Goal: Information Seeking & Learning: Learn about a topic

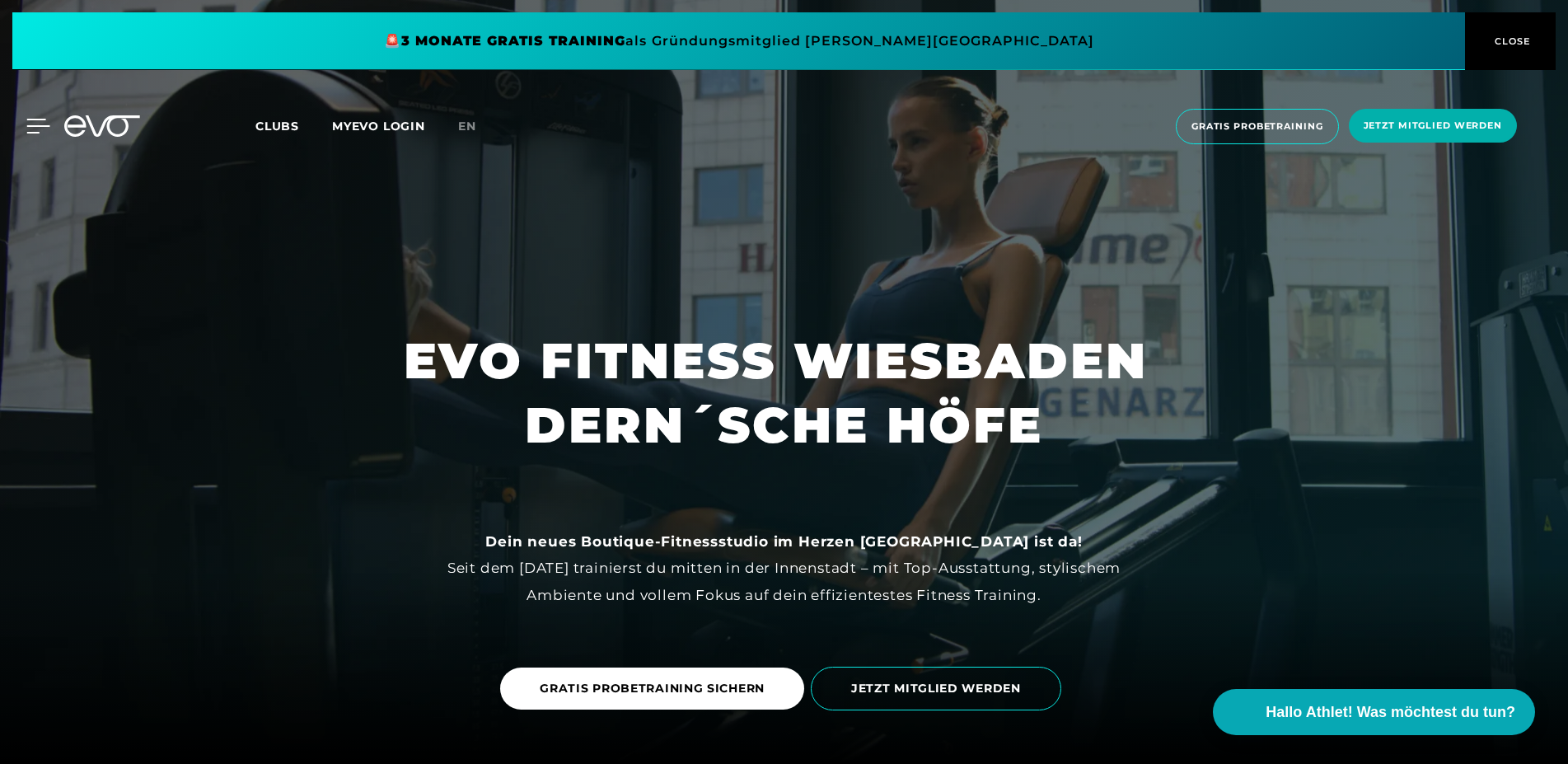
click at [35, 126] on icon at bounding box center [39, 126] width 23 height 13
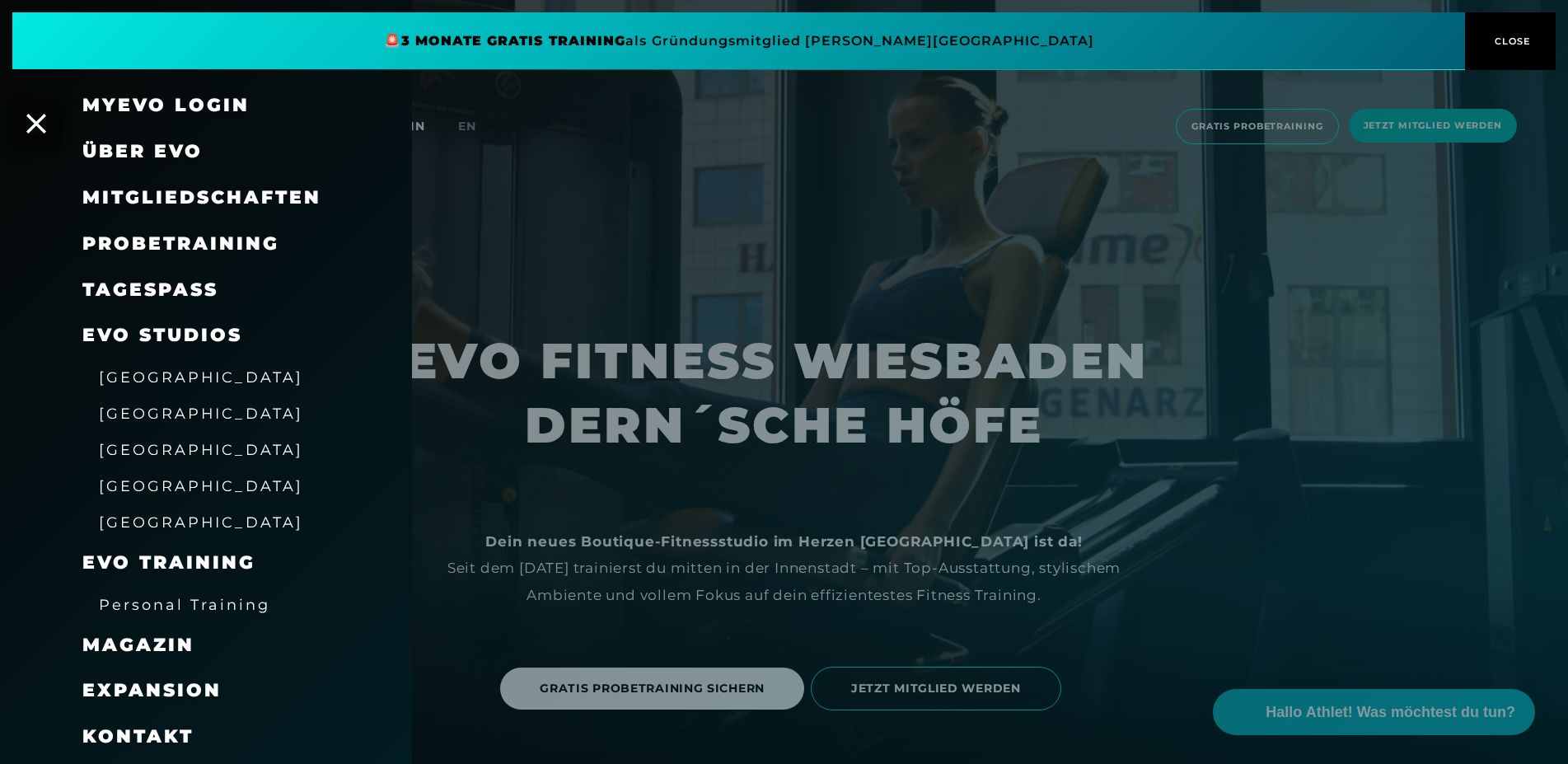
click at [160, 143] on span "Über EVO" at bounding box center [143, 151] width 120 height 22
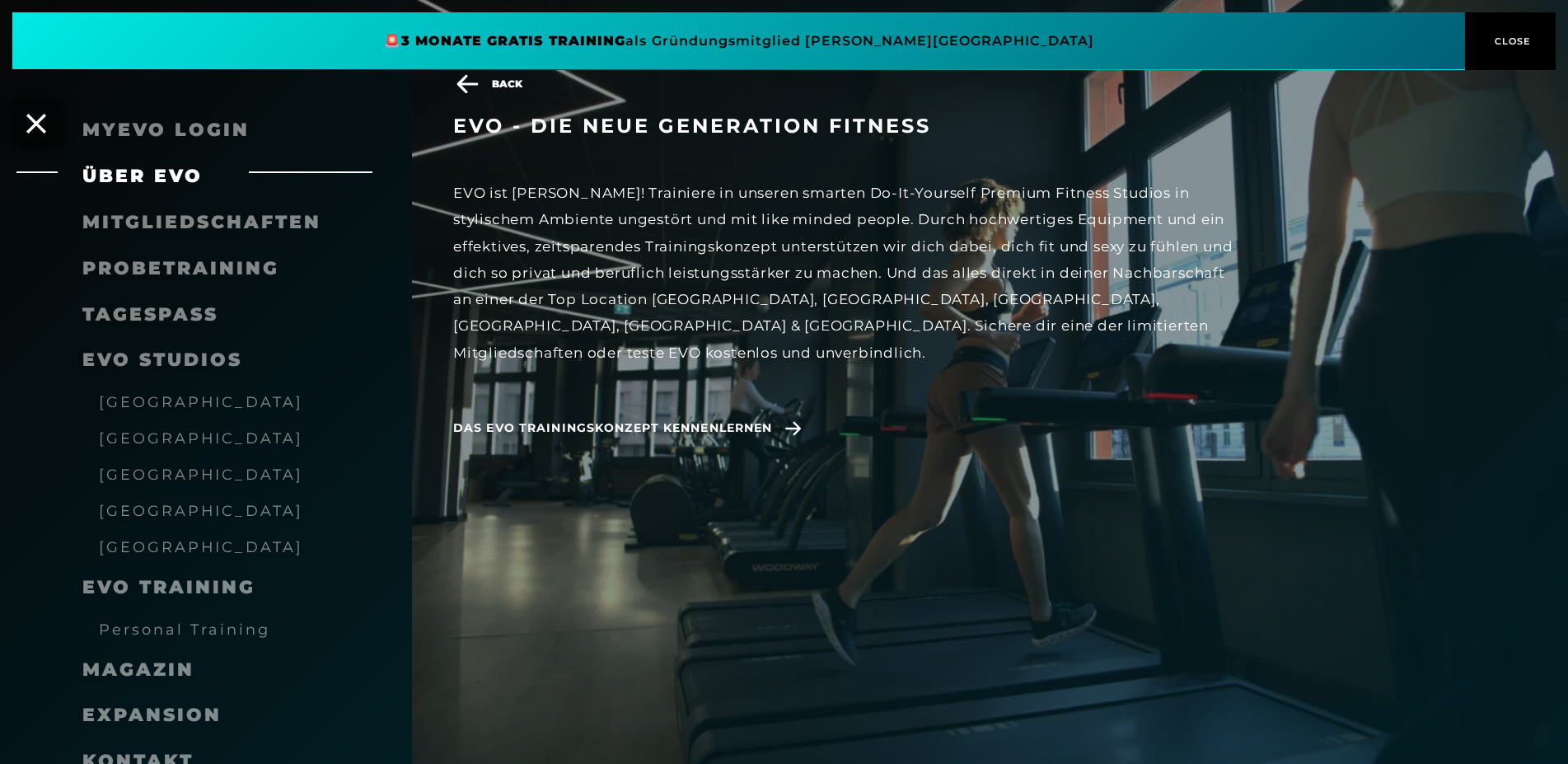
click at [148, 220] on span "Mitgliedschaften" at bounding box center [202, 221] width 239 height 22
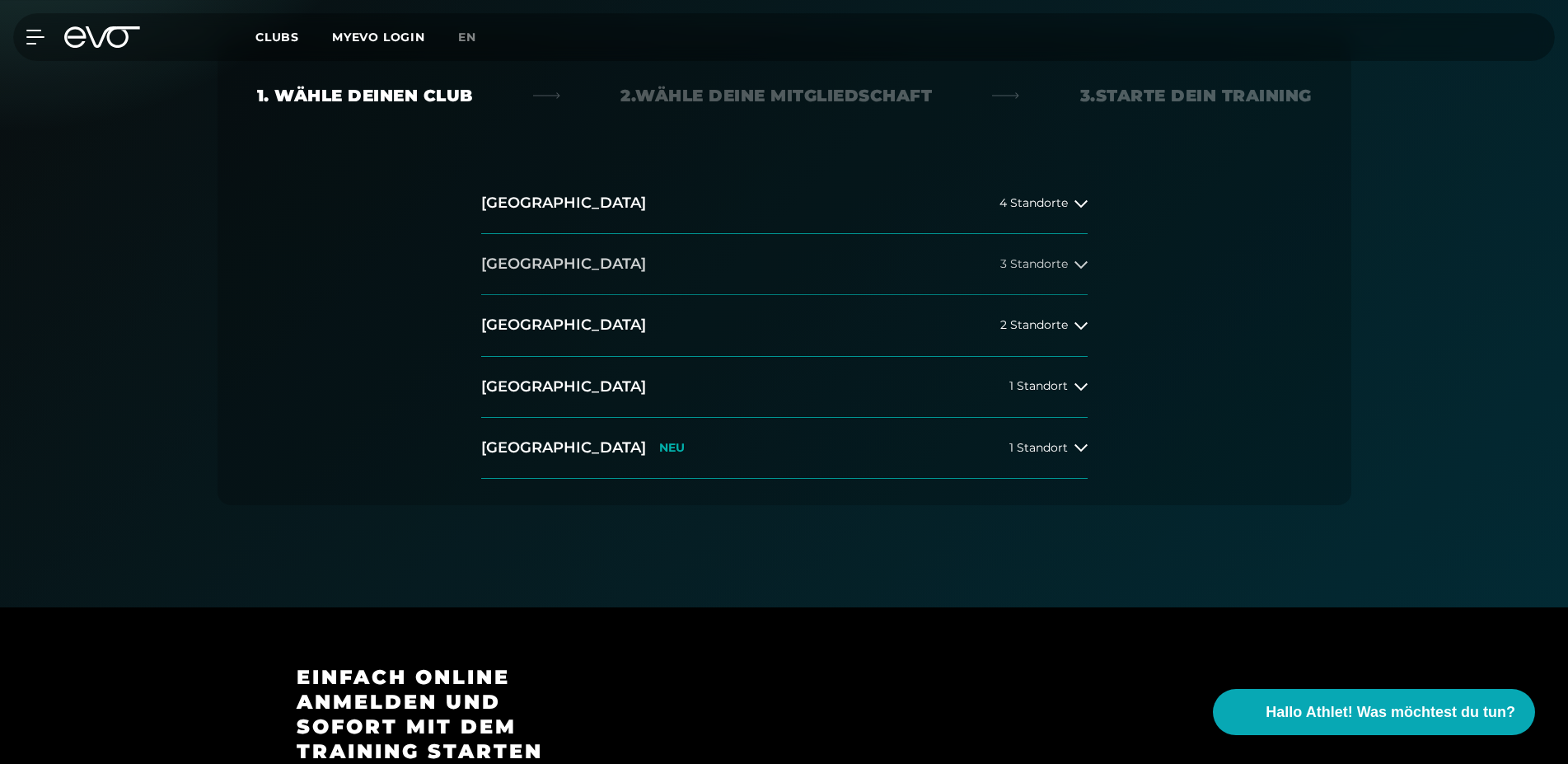
scroll to position [336, 0]
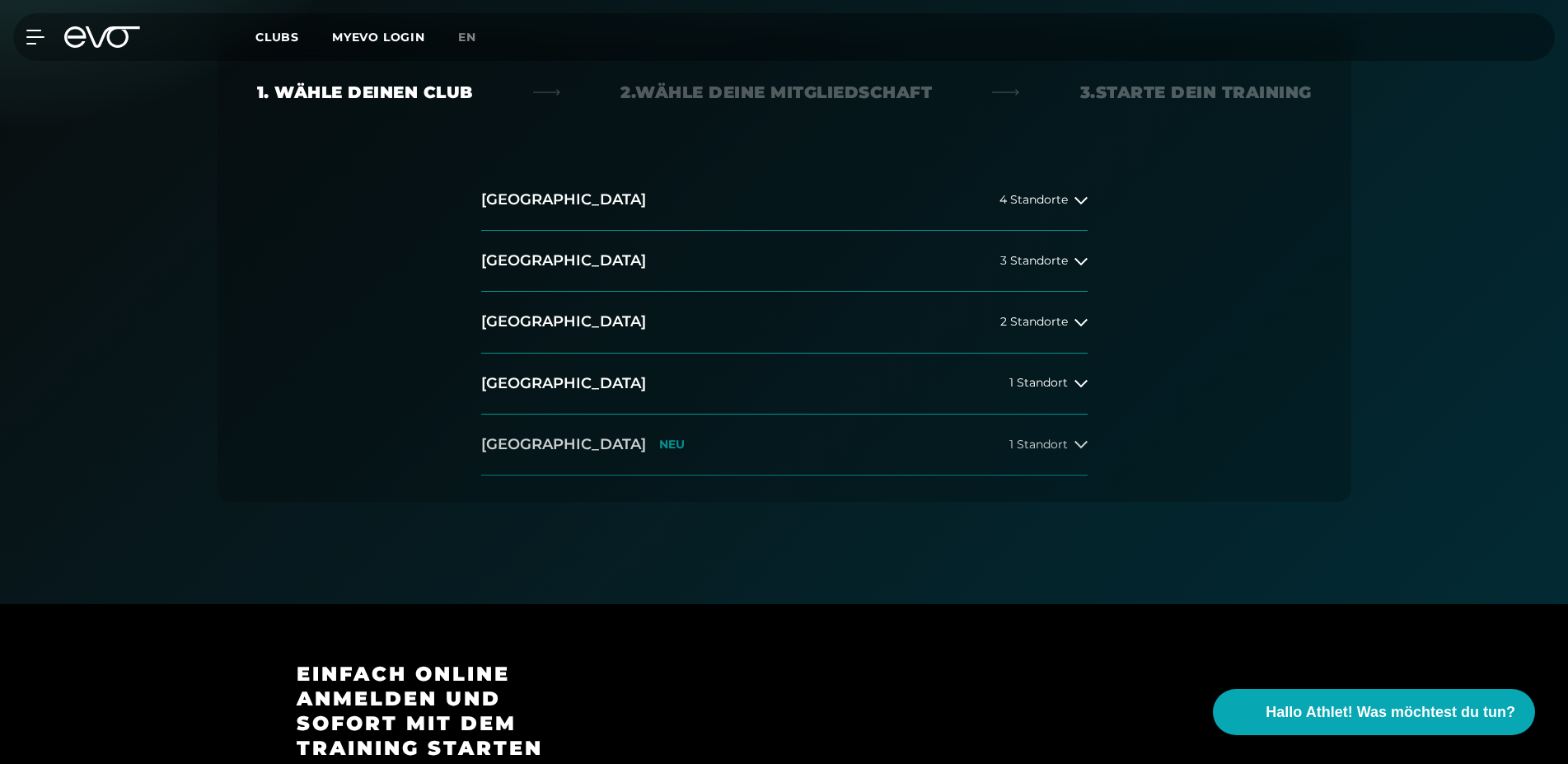
click at [1020, 445] on span "1 Standort" at bounding box center [1038, 445] width 58 height 13
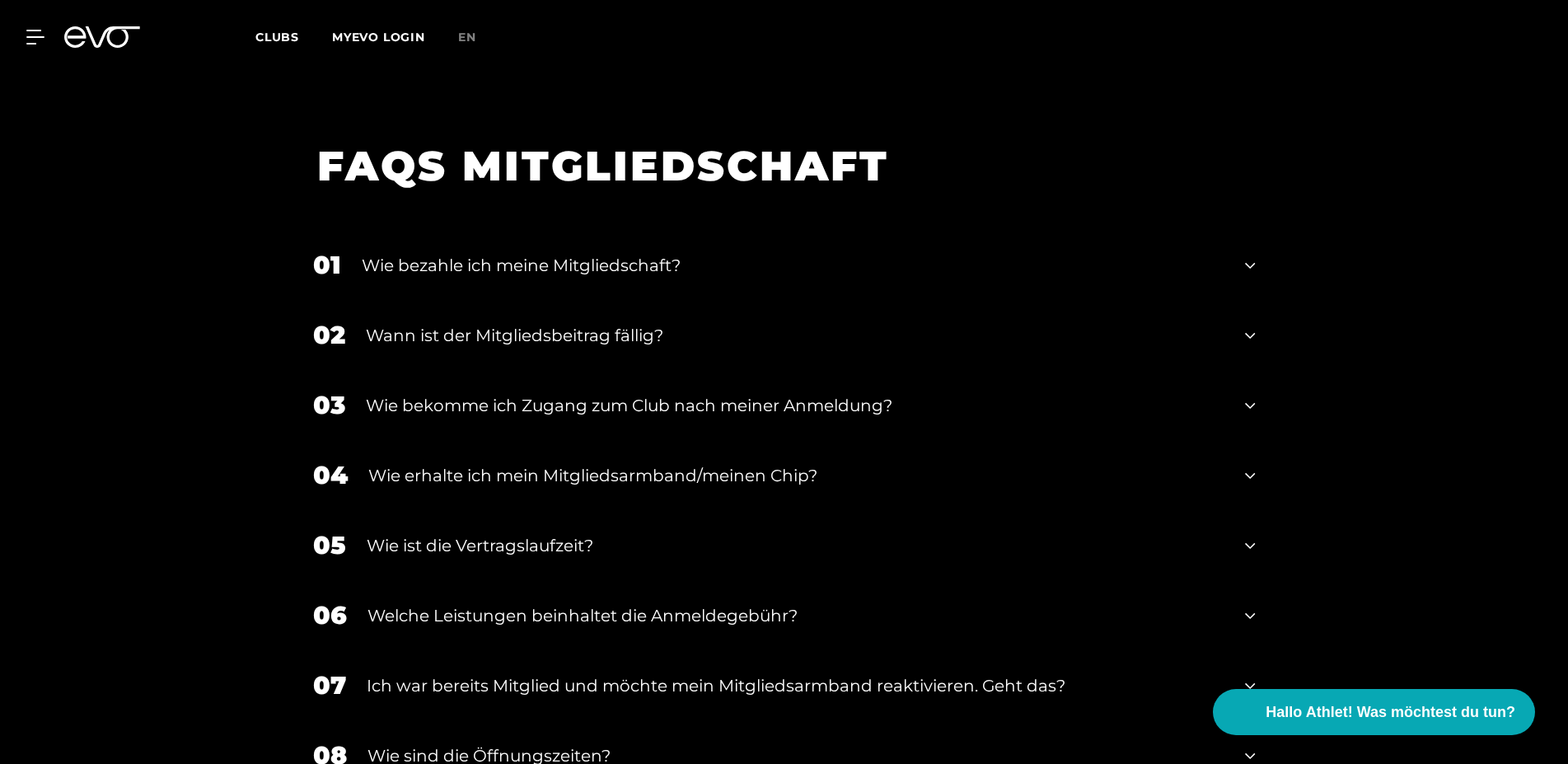
scroll to position [2353, 0]
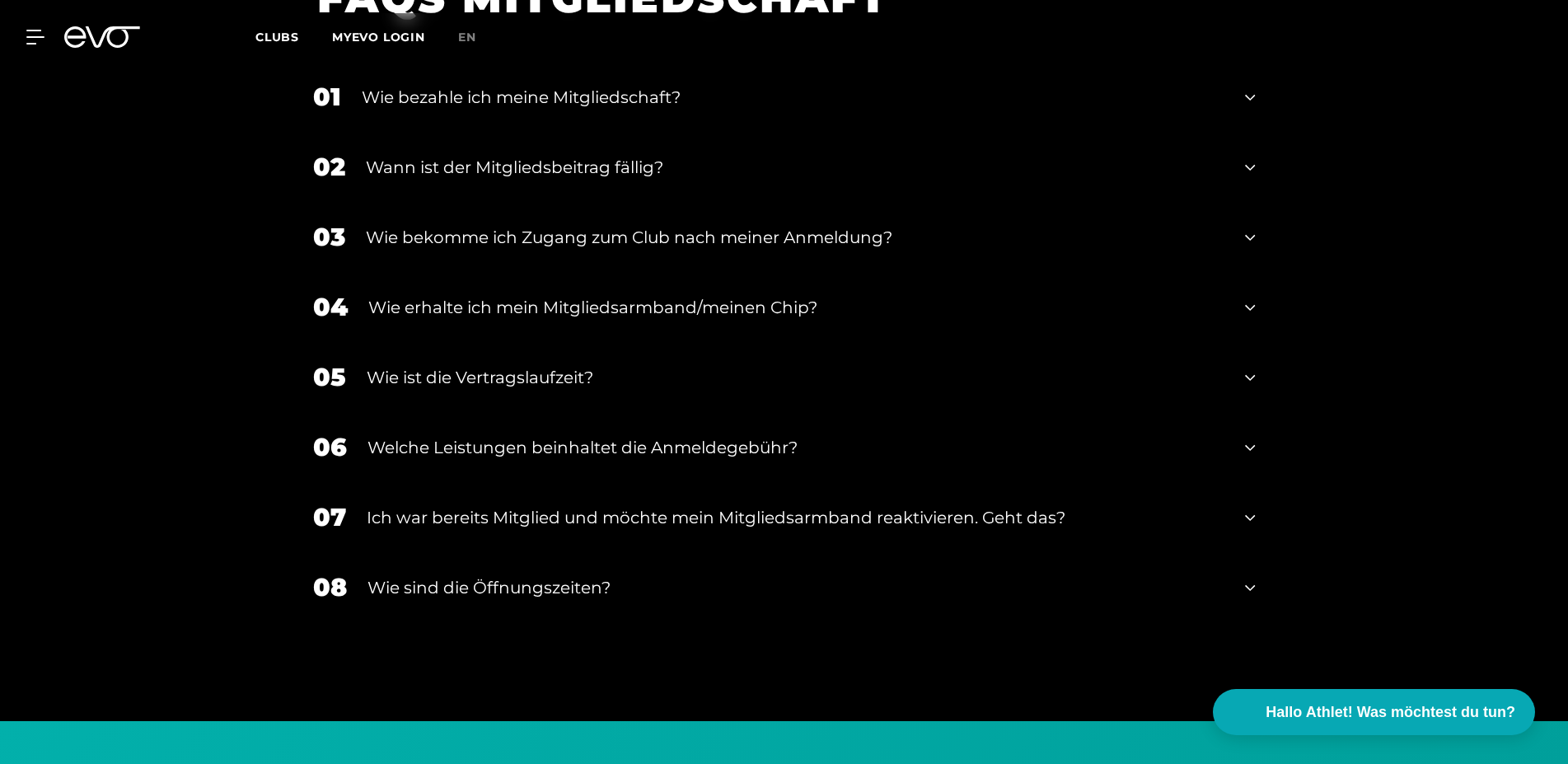
click at [481, 369] on div "Wie ist die Vertragslaufzeit?" at bounding box center [796, 378] width 858 height 25
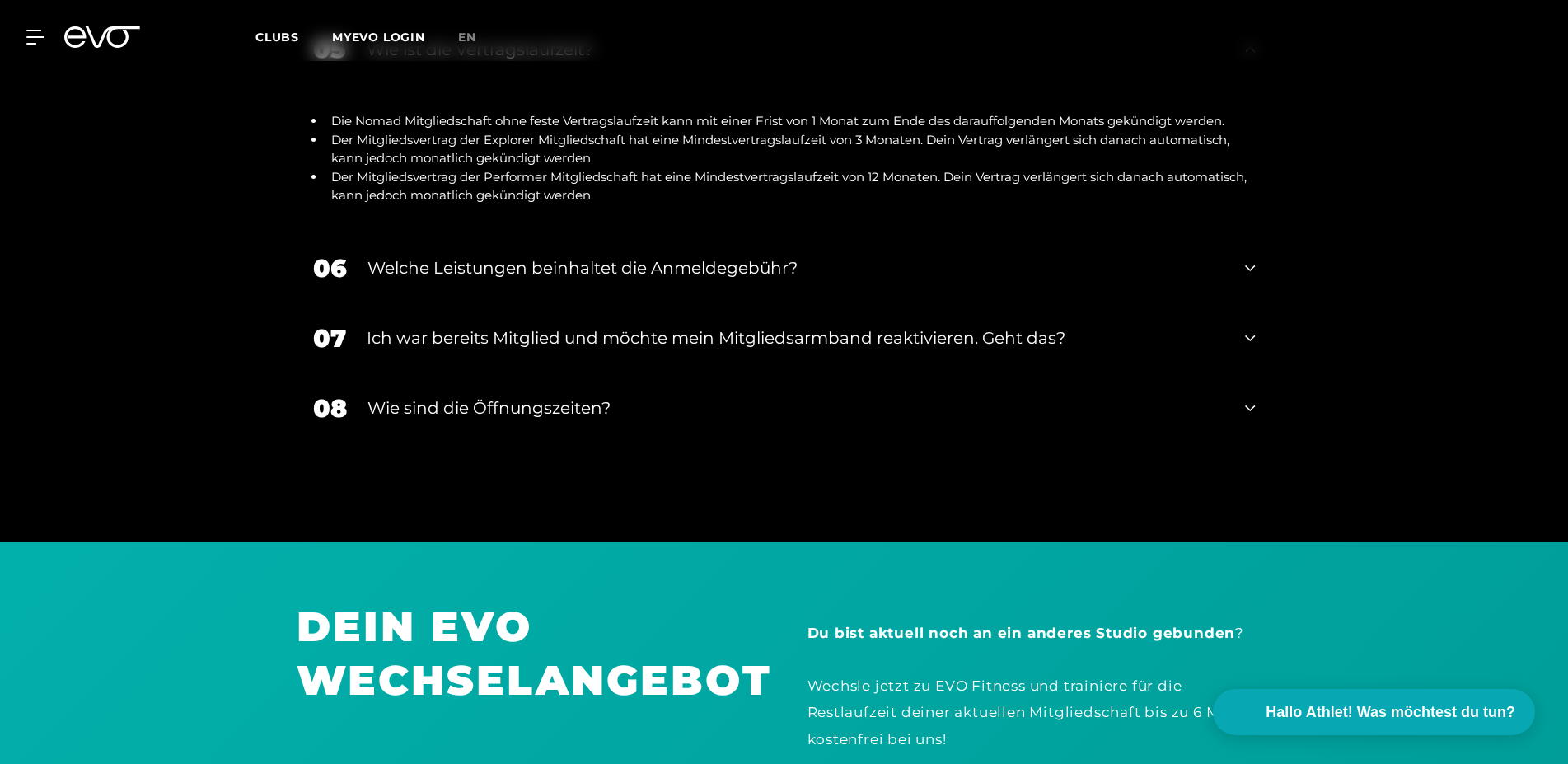
scroll to position [2689, 0]
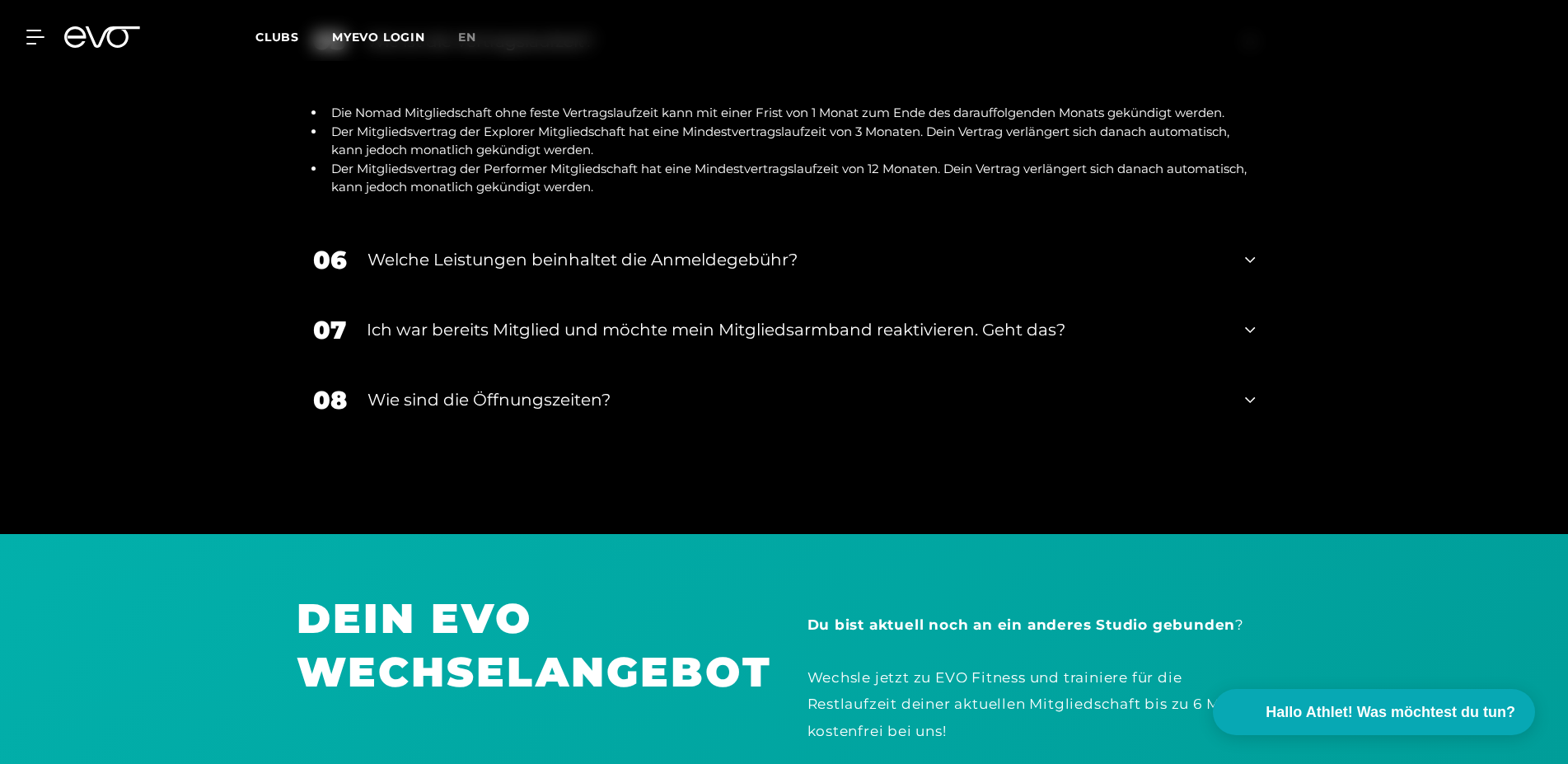
click at [472, 391] on div "Wie sind die Öffnungszeiten?" at bounding box center [797, 400] width 858 height 25
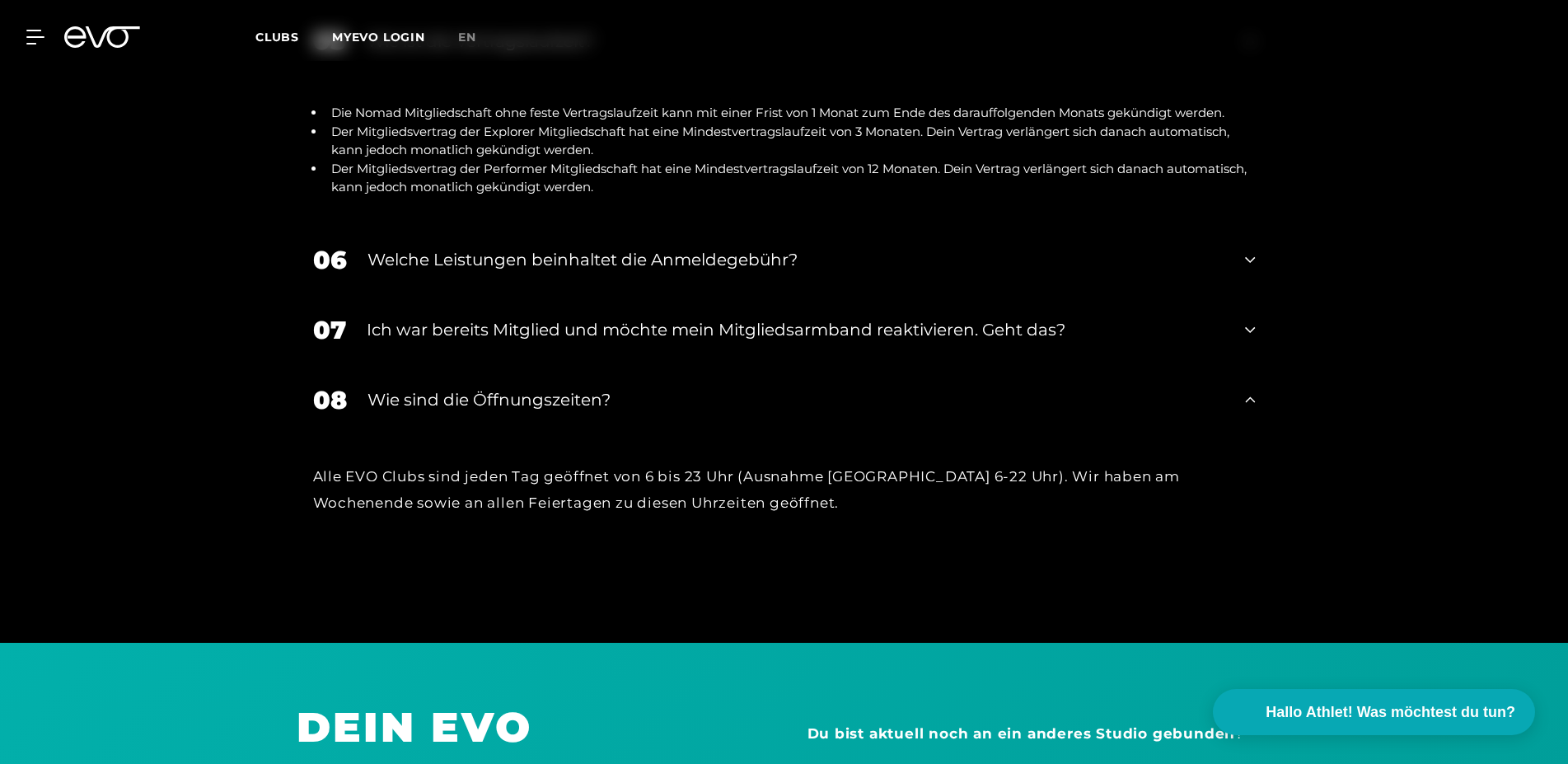
click at [467, 396] on div "Wie sind die Öffnungszeiten?" at bounding box center [797, 400] width 858 height 25
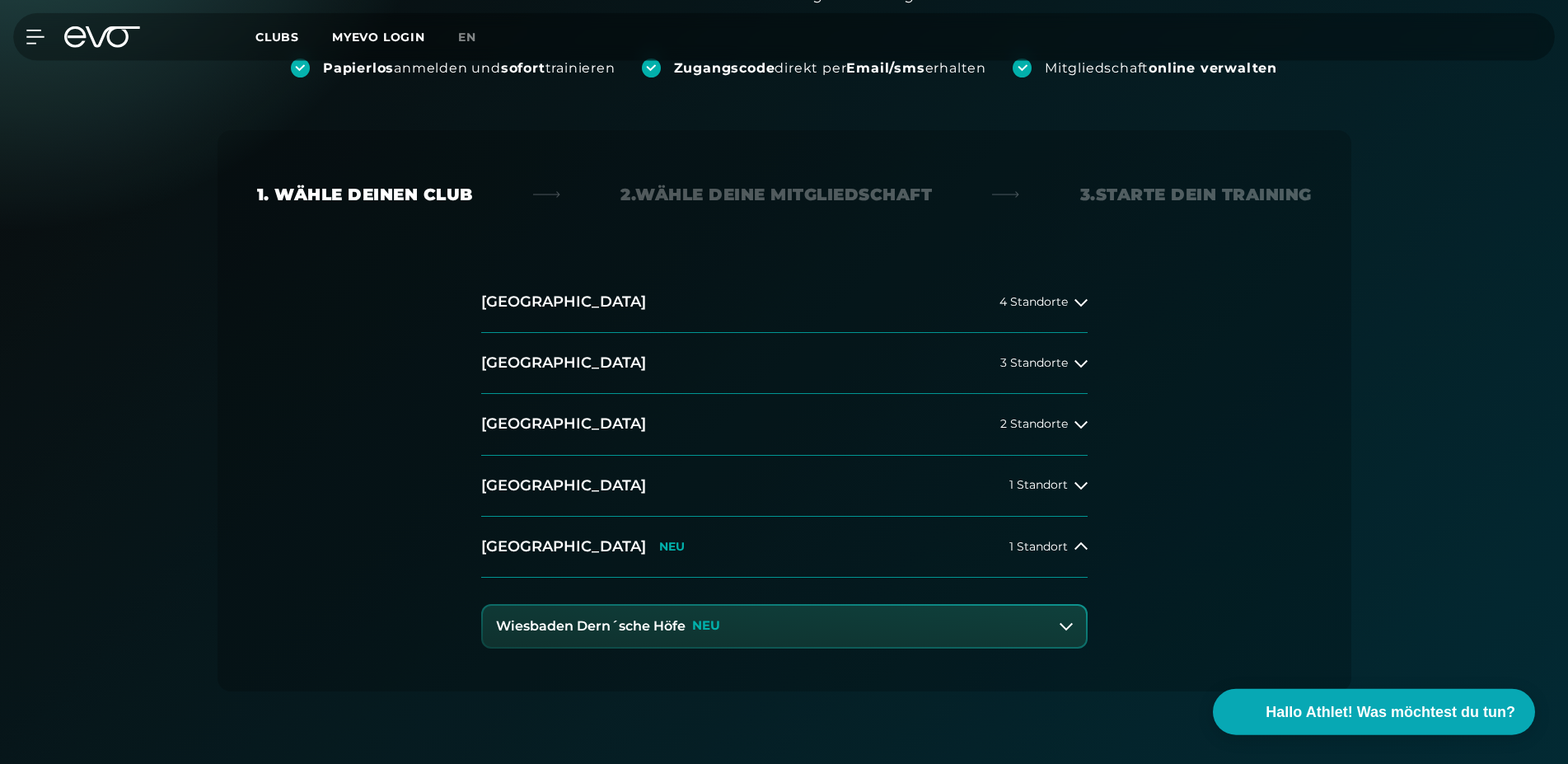
scroll to position [0, 0]
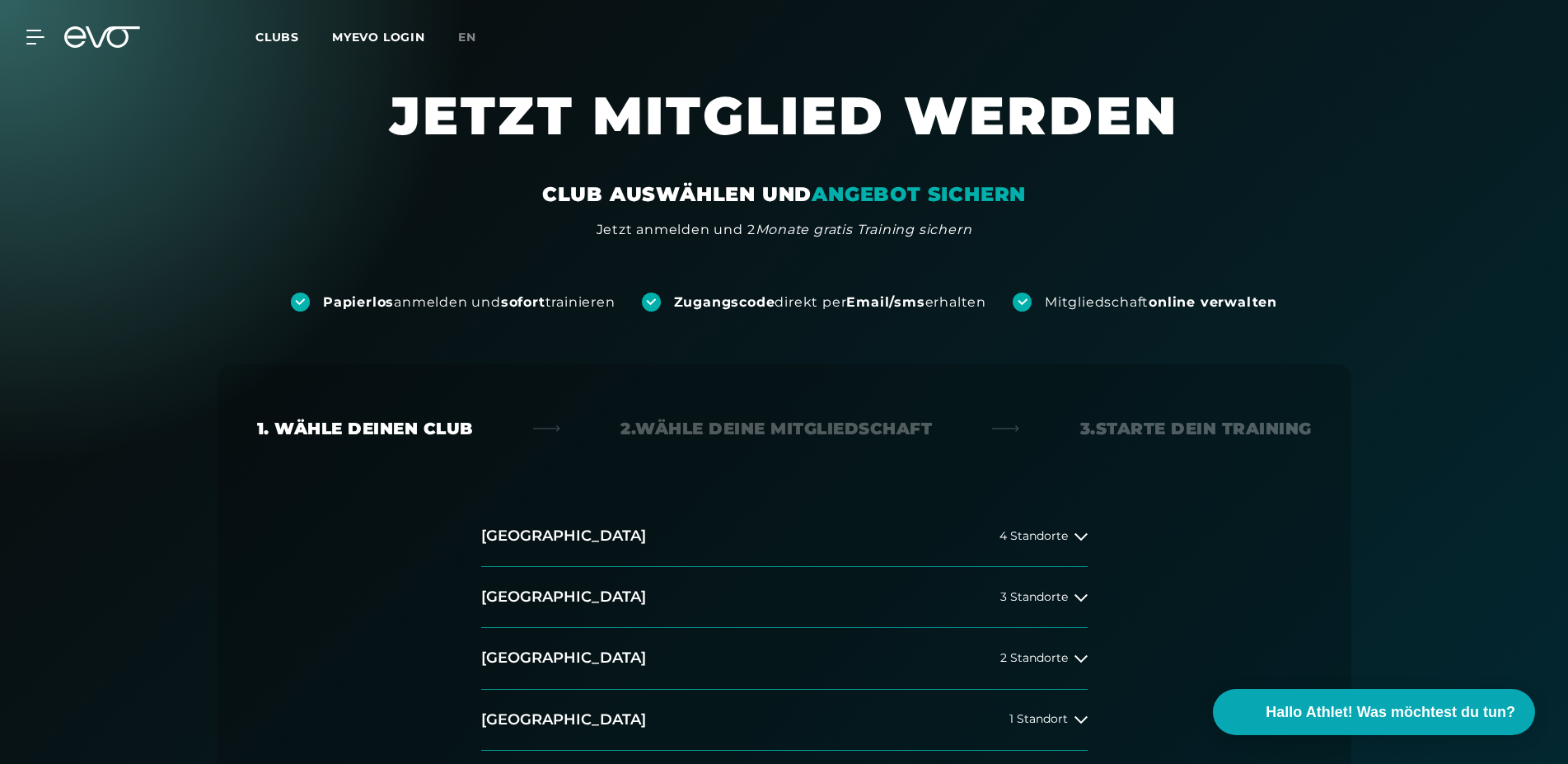
click at [43, 28] on div "MyEVO Login Über EVO Mitgliedschaften Probetraining TAGESPASS EVO Studios [GEOG…" at bounding box center [784, 37] width 1562 height 48
click at [36, 33] on icon at bounding box center [38, 37] width 24 height 15
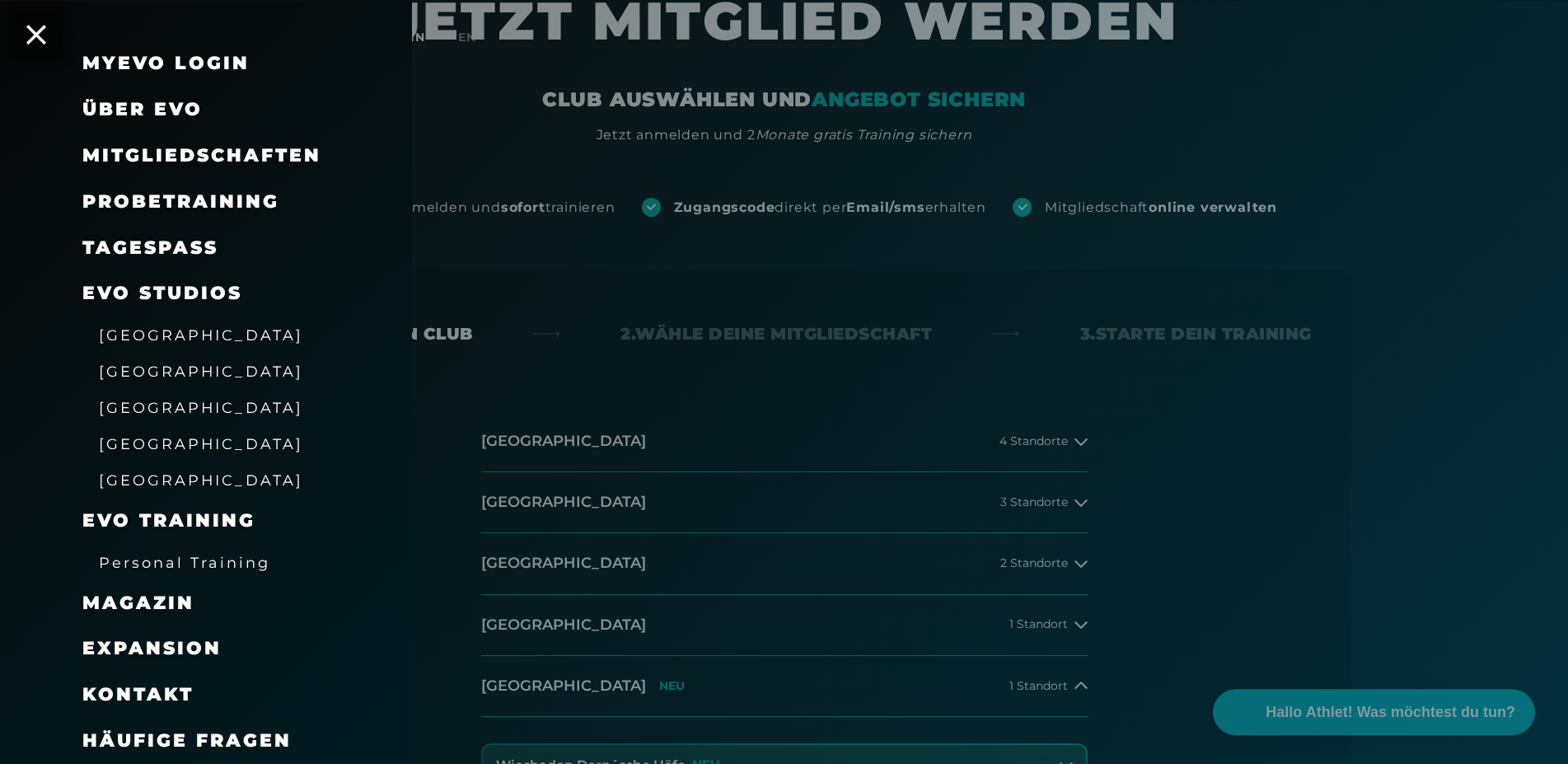
scroll to position [168, 0]
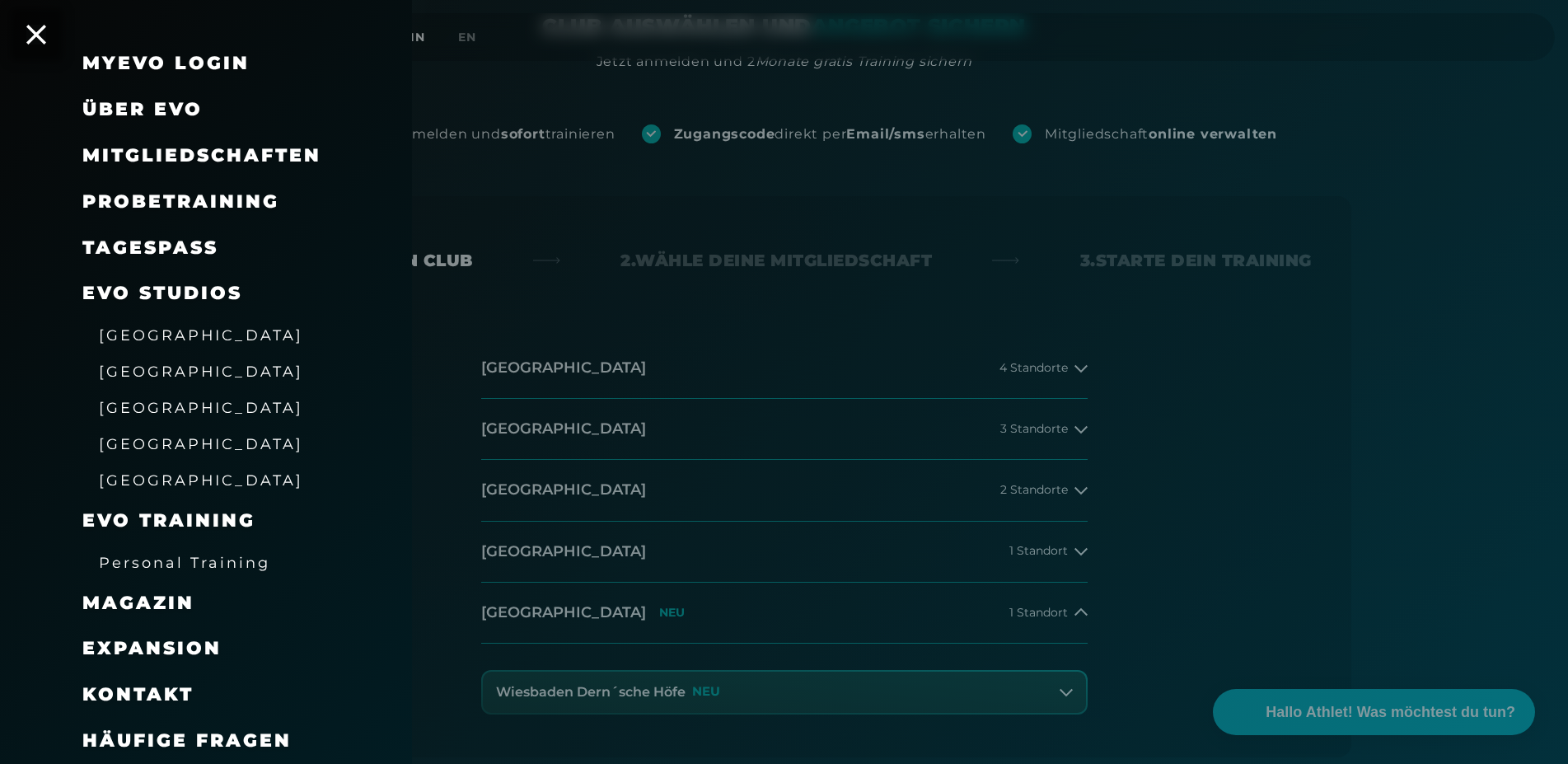
click at [246, 734] on span "Häufige Fragen" at bounding box center [187, 740] width 209 height 22
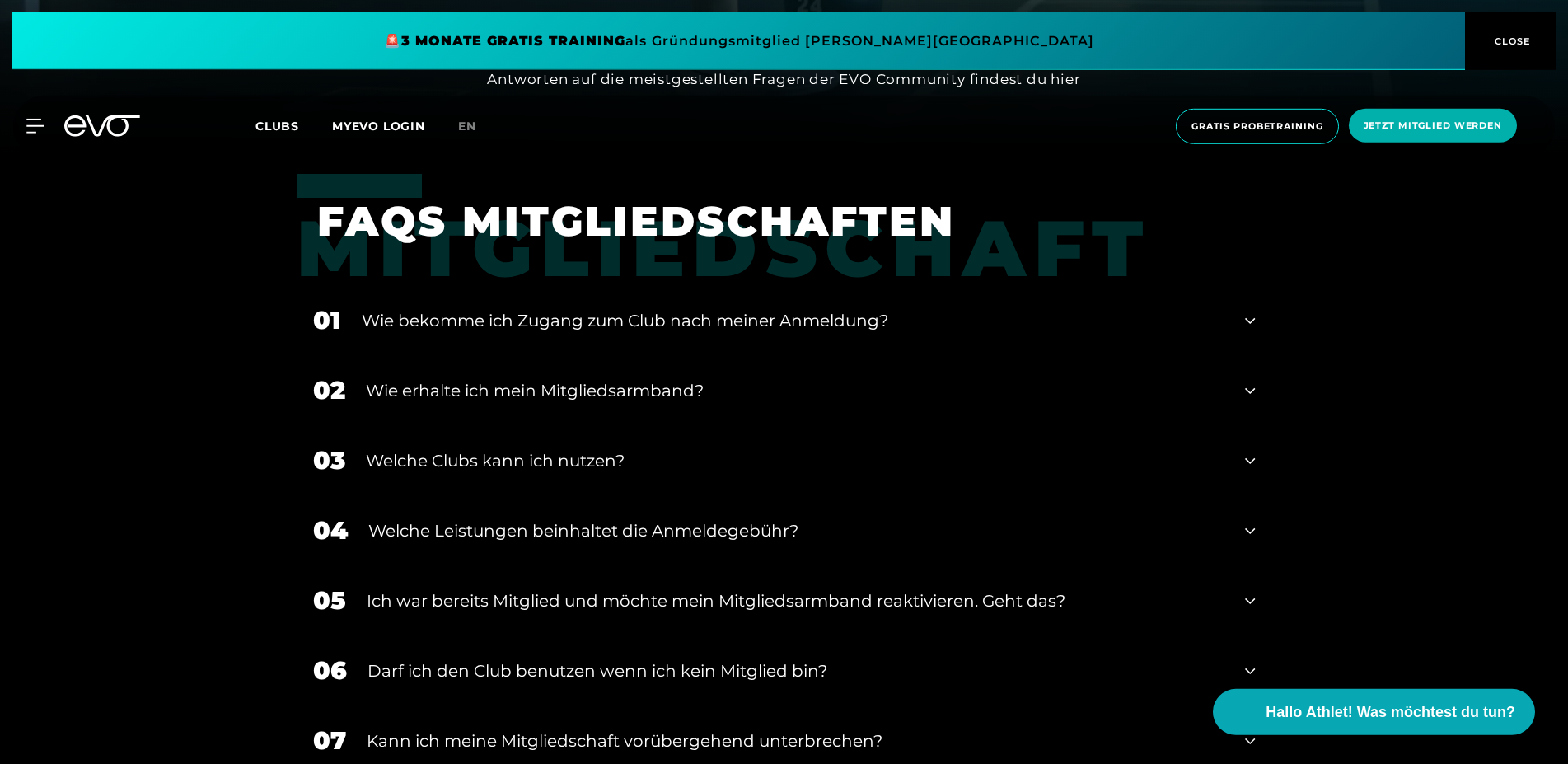
scroll to position [673, 0]
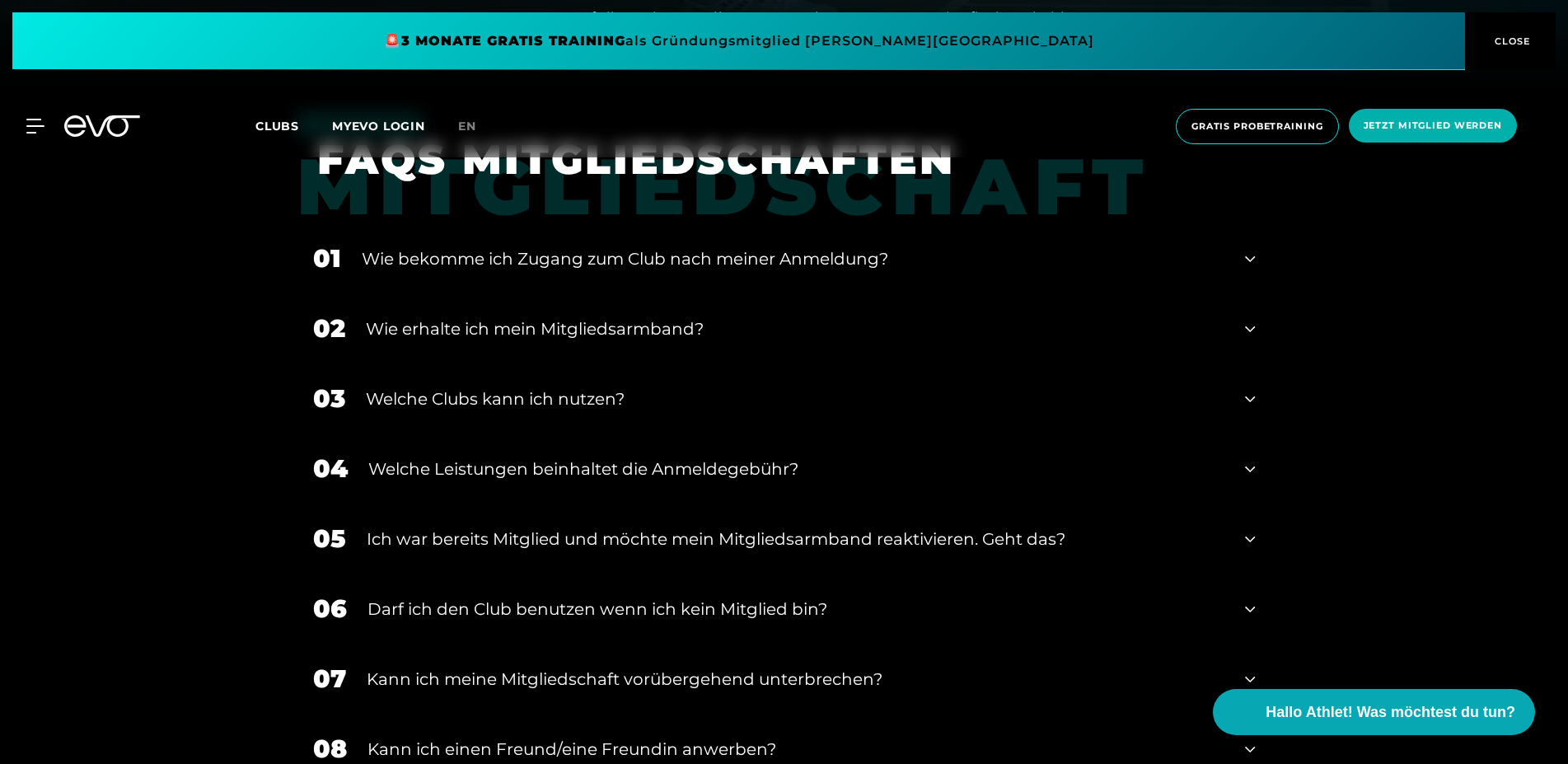
click at [396, 609] on div "Darf ich den Club benutzen wenn ich kein Mitglied bin?" at bounding box center [797, 609] width 858 height 25
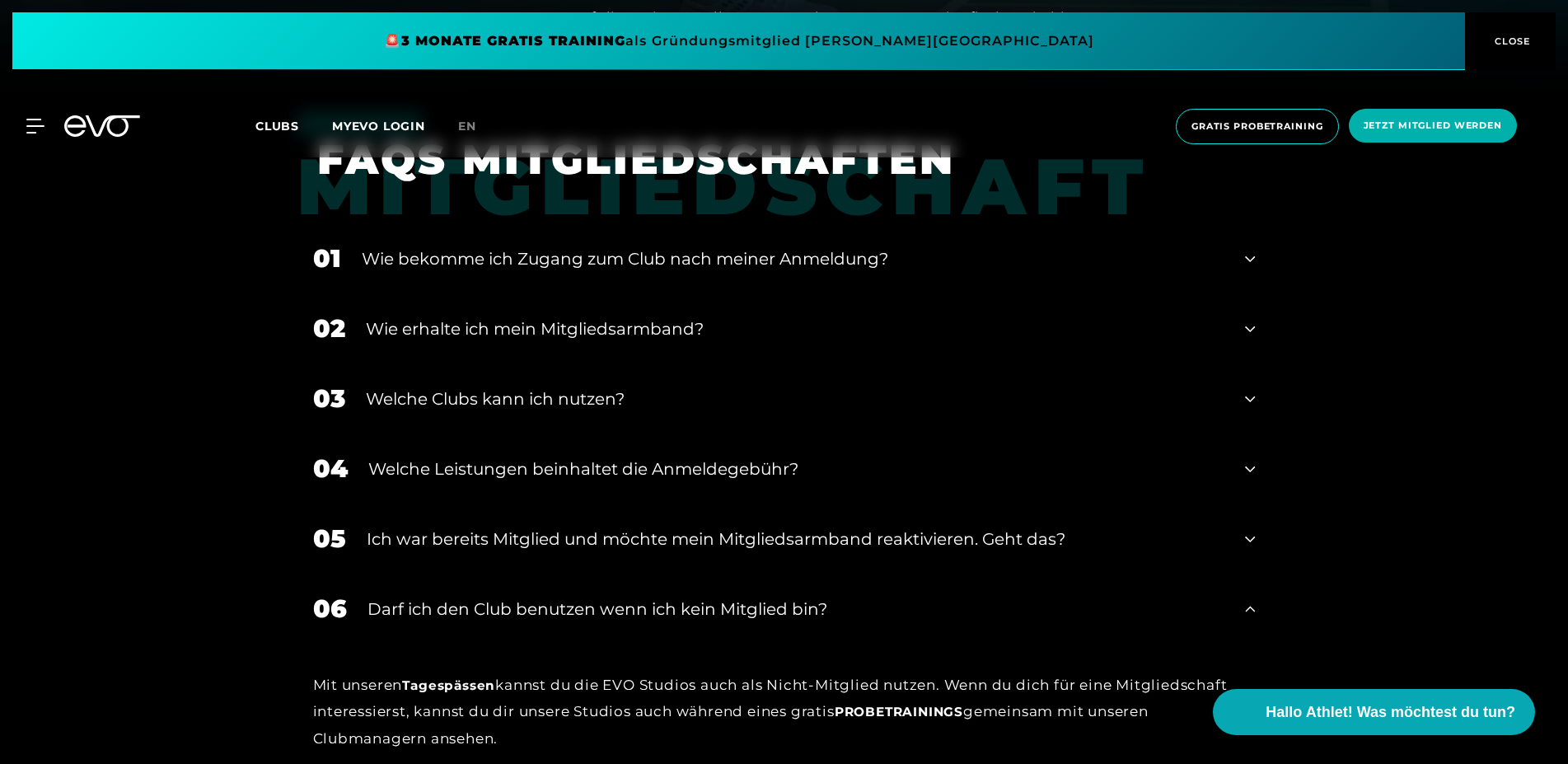
click at [396, 608] on div "Darf ich den Club benutzen wenn ich kein Mitglied bin?" at bounding box center [797, 609] width 858 height 25
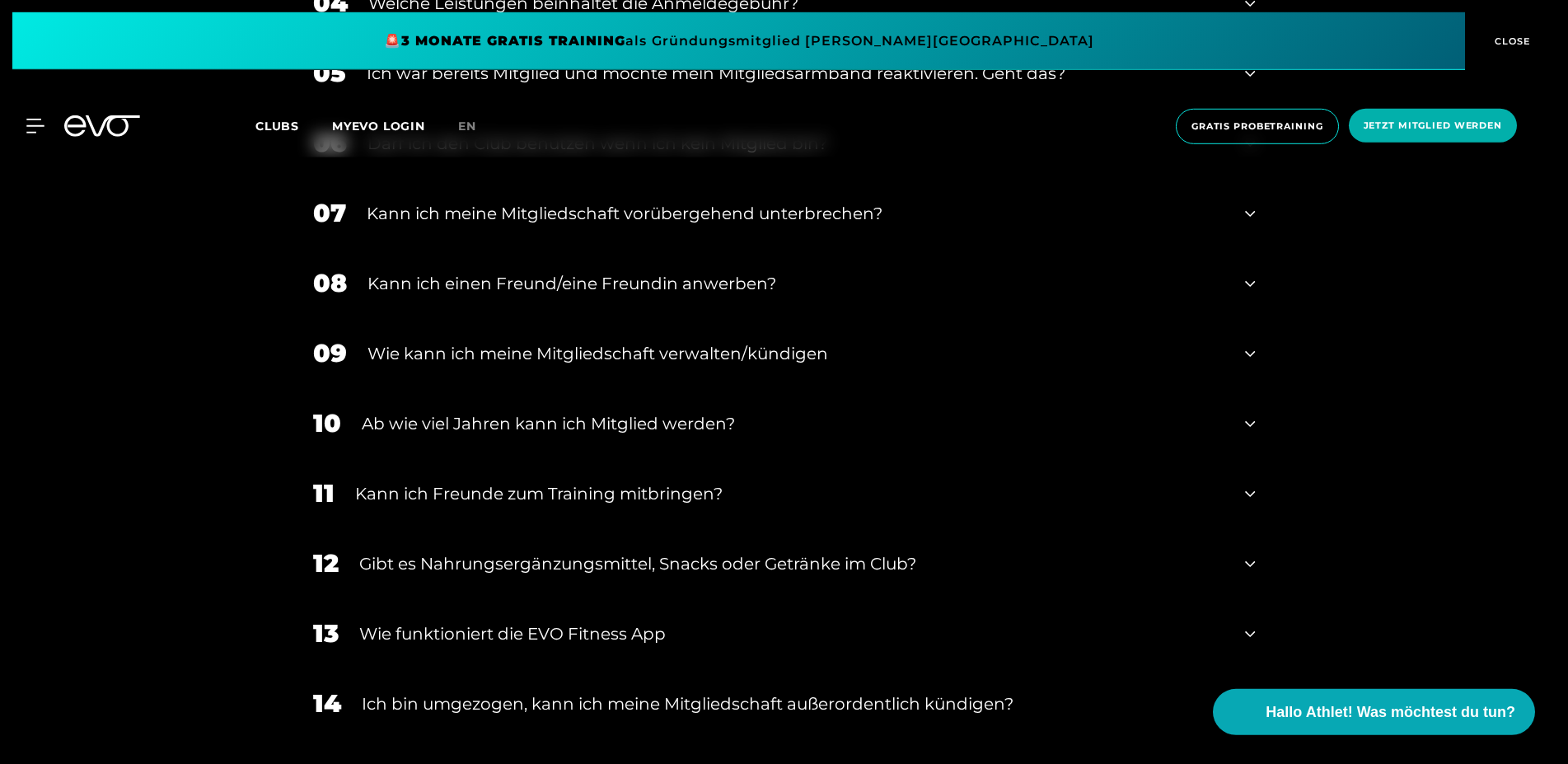
scroll to position [1176, 0]
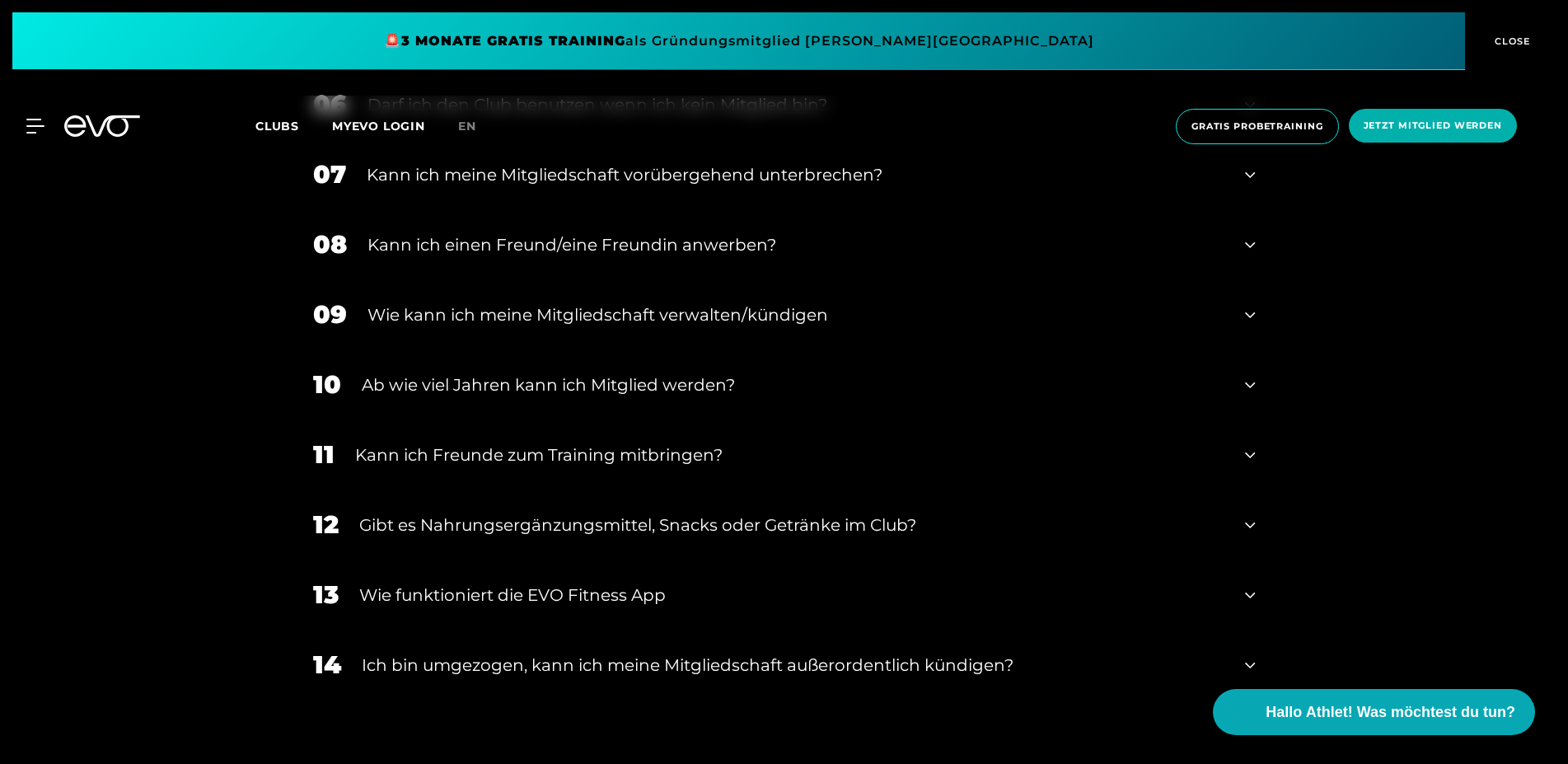
click at [623, 385] on div "Ab wie viel Jahren kann ich Mitglied werden?" at bounding box center [793, 385] width 864 height 25
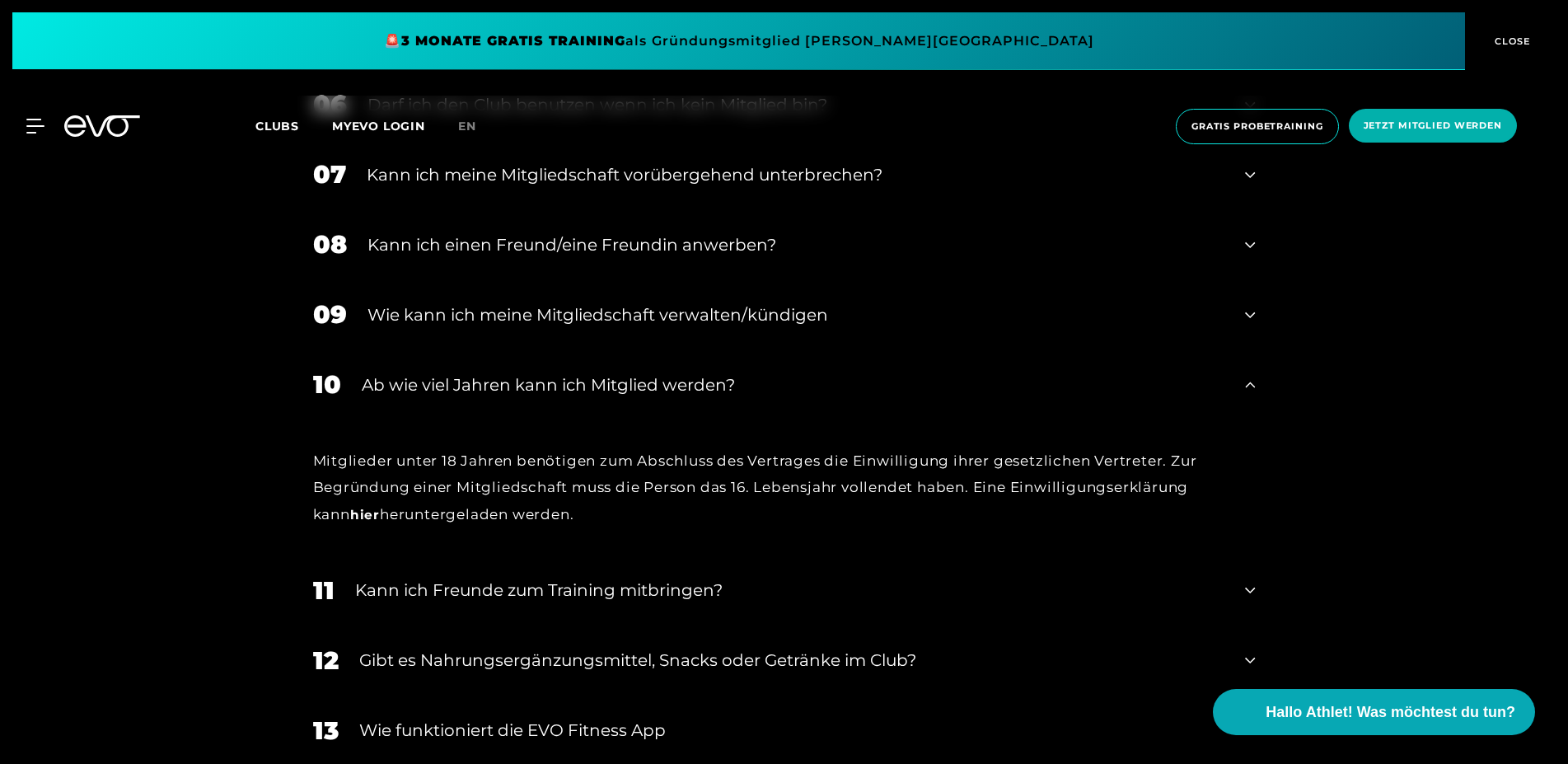
click at [623, 385] on div "Ab wie viel Jahren kann ich Mitglied werden?" at bounding box center [793, 385] width 864 height 25
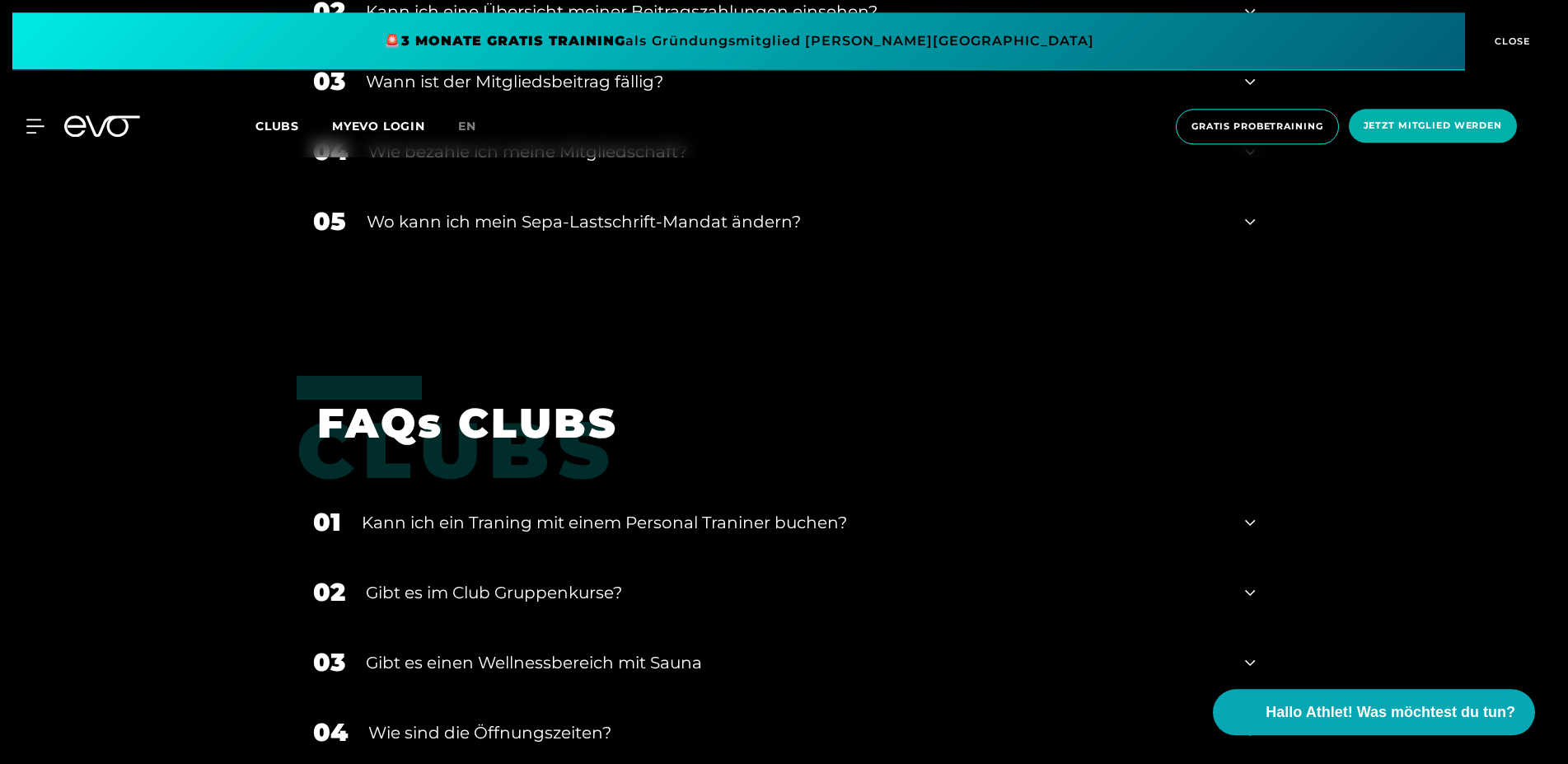
scroll to position [2521, 0]
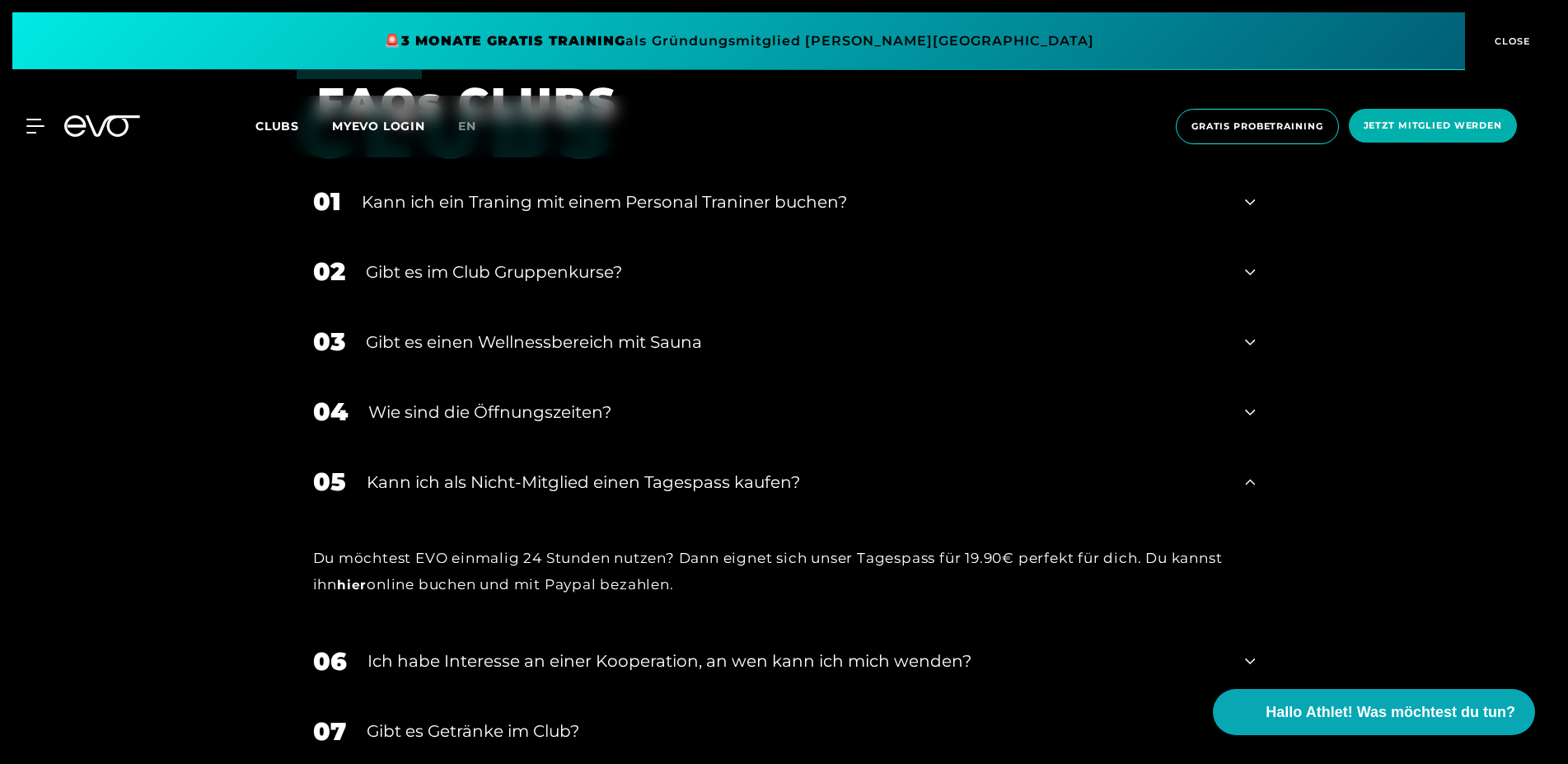
click at [501, 270] on div "﻿Gibt es im Club Gruppenkurse?" at bounding box center [796, 272] width 859 height 25
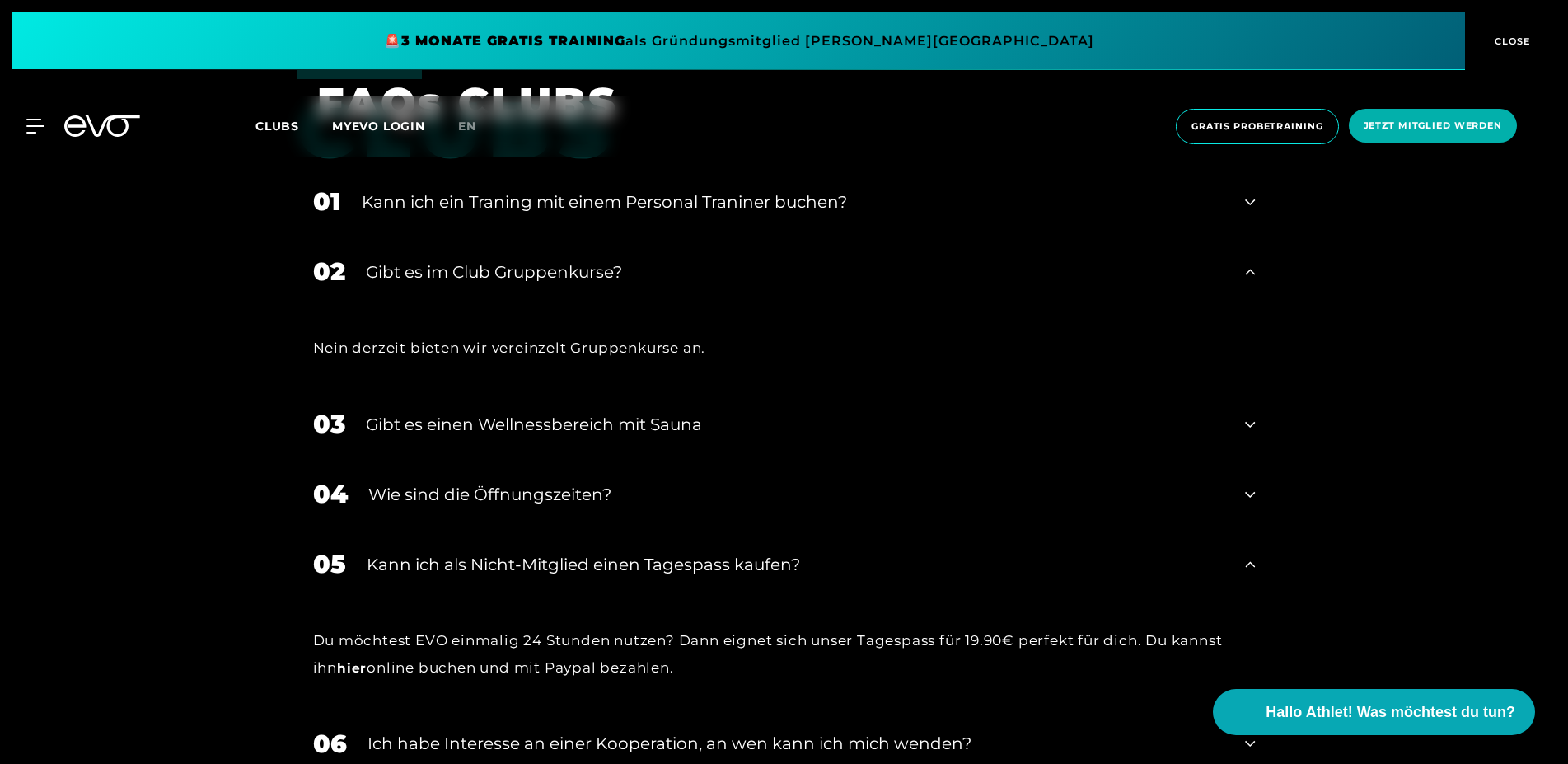
click at [501, 270] on div "﻿Gibt es im Club Gruppenkurse?" at bounding box center [796, 272] width 859 height 25
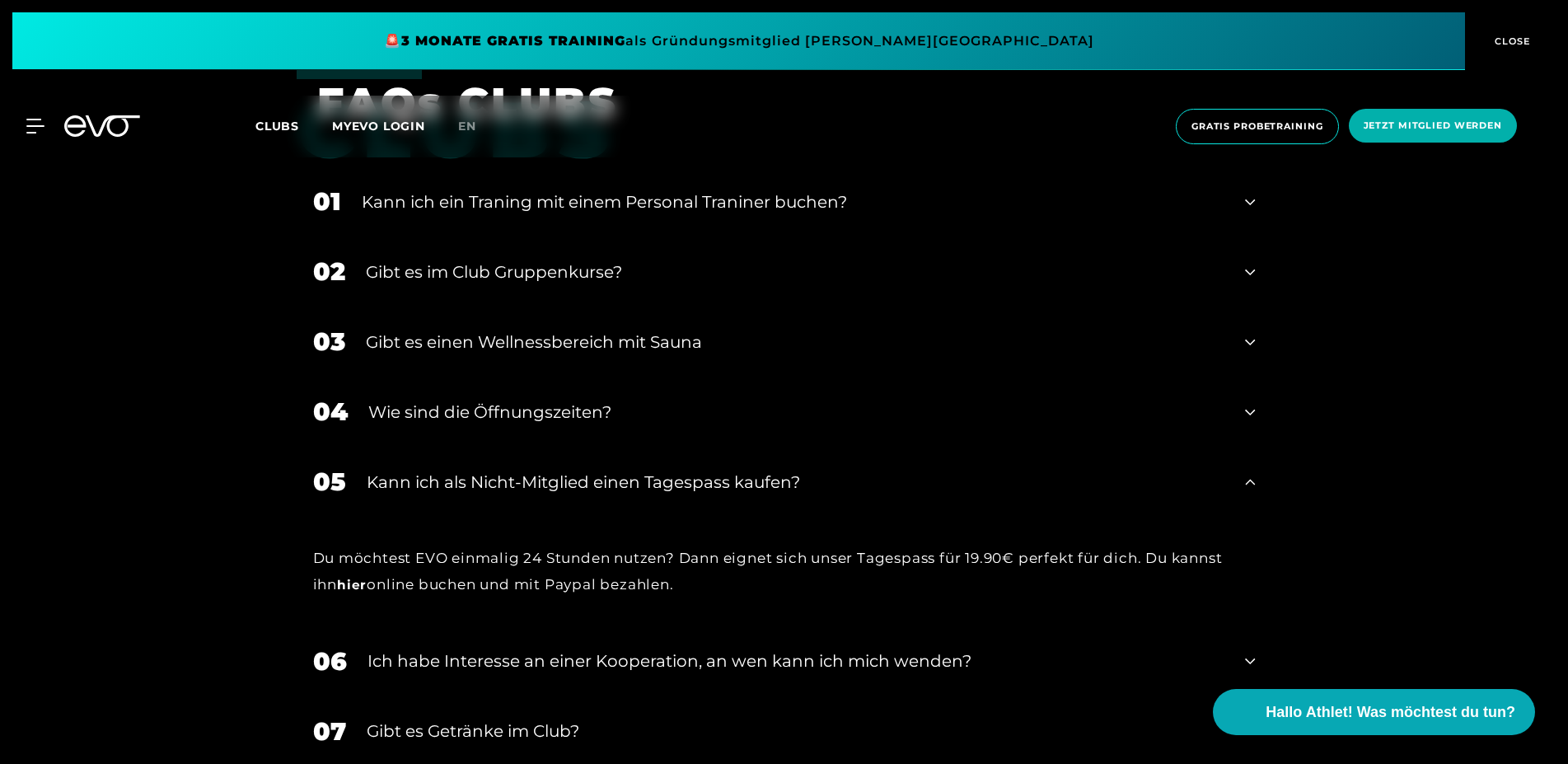
click at [510, 341] on div "Gibt es einen Wellnessbereich mit Sauna" at bounding box center [796, 342] width 859 height 25
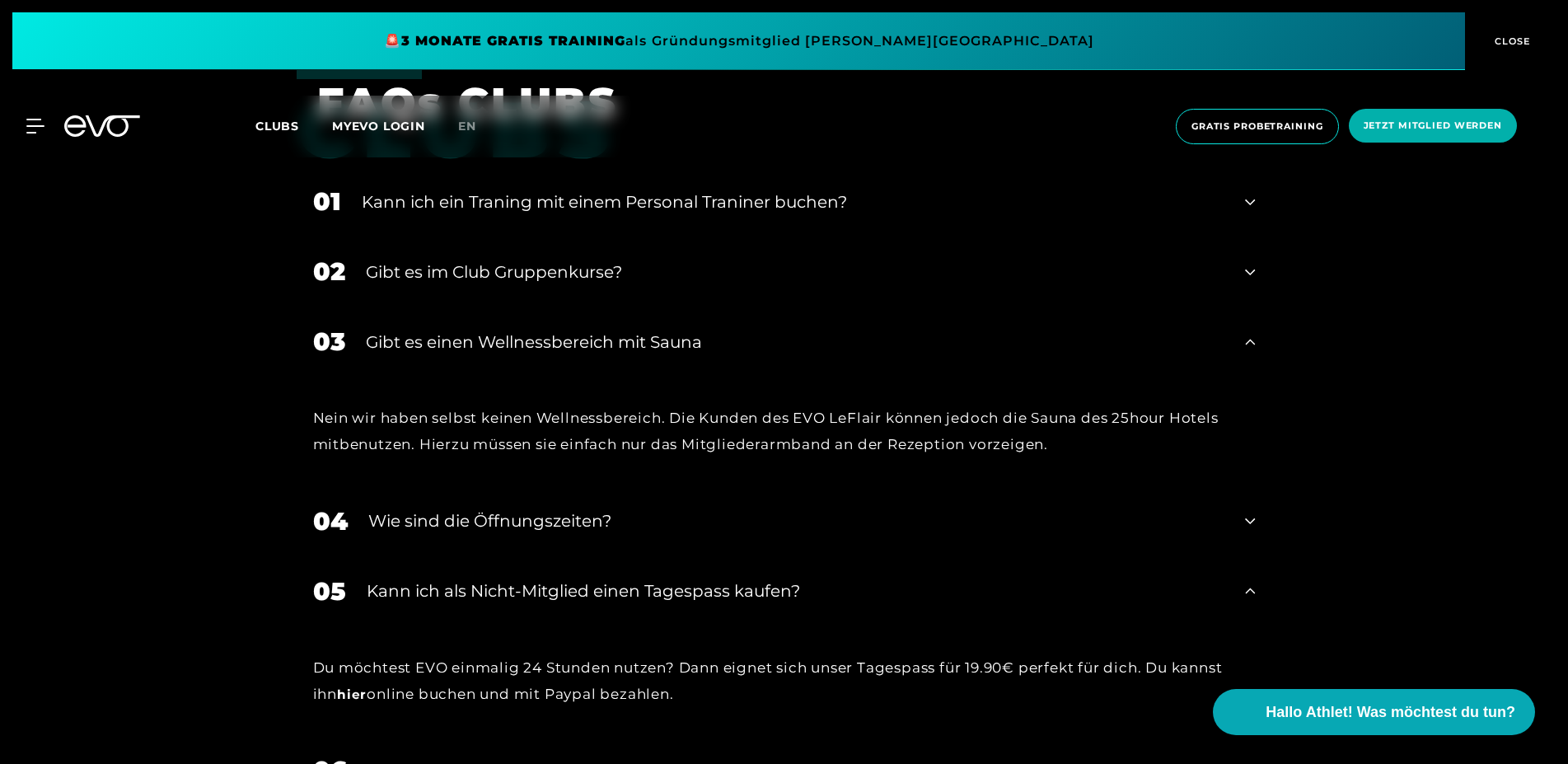
click at [510, 342] on div "Gibt es einen Wellnessbereich mit Sauna" at bounding box center [796, 342] width 859 height 25
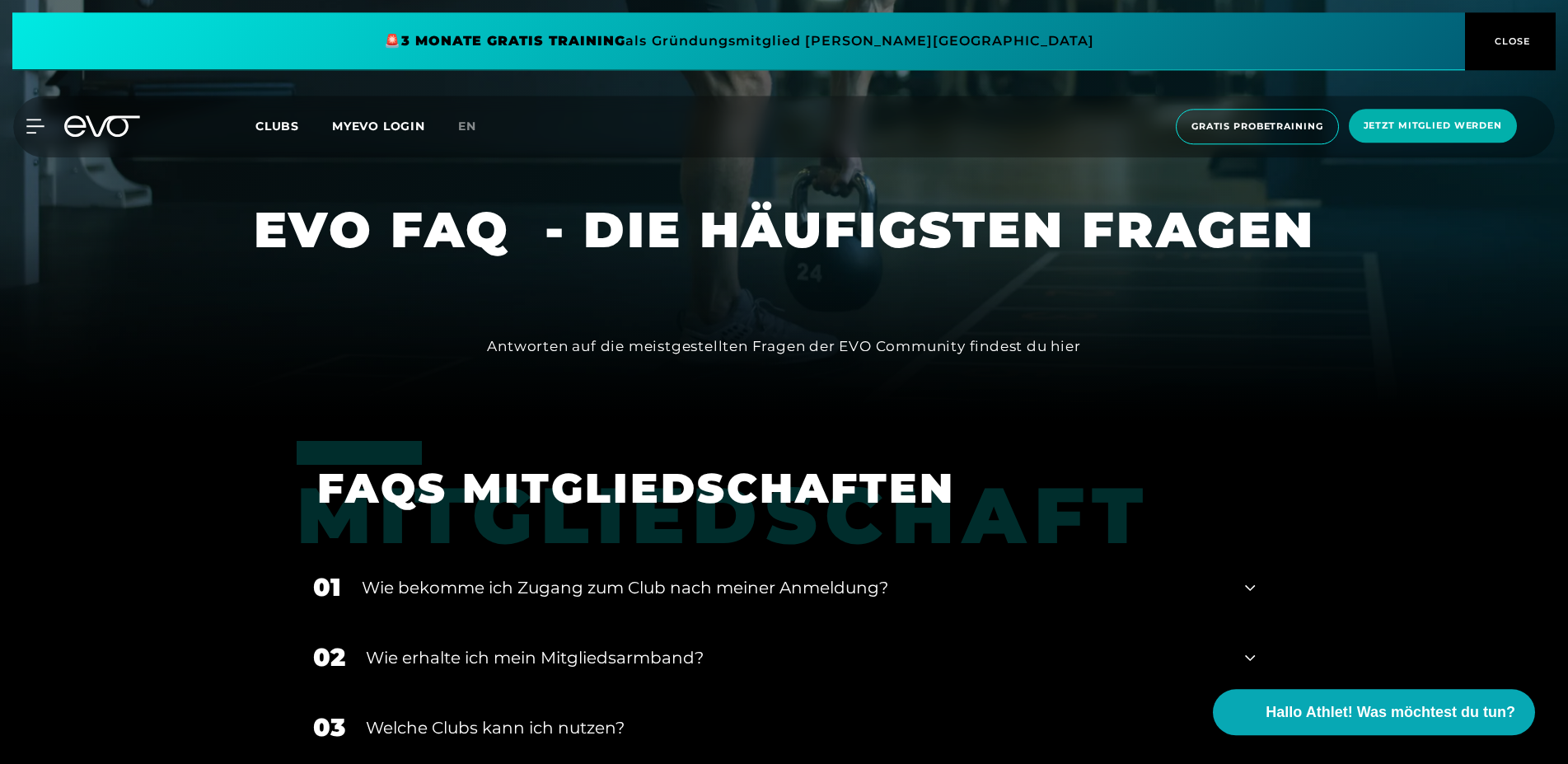
scroll to position [336, 0]
